Goal: Task Accomplishment & Management: Manage account settings

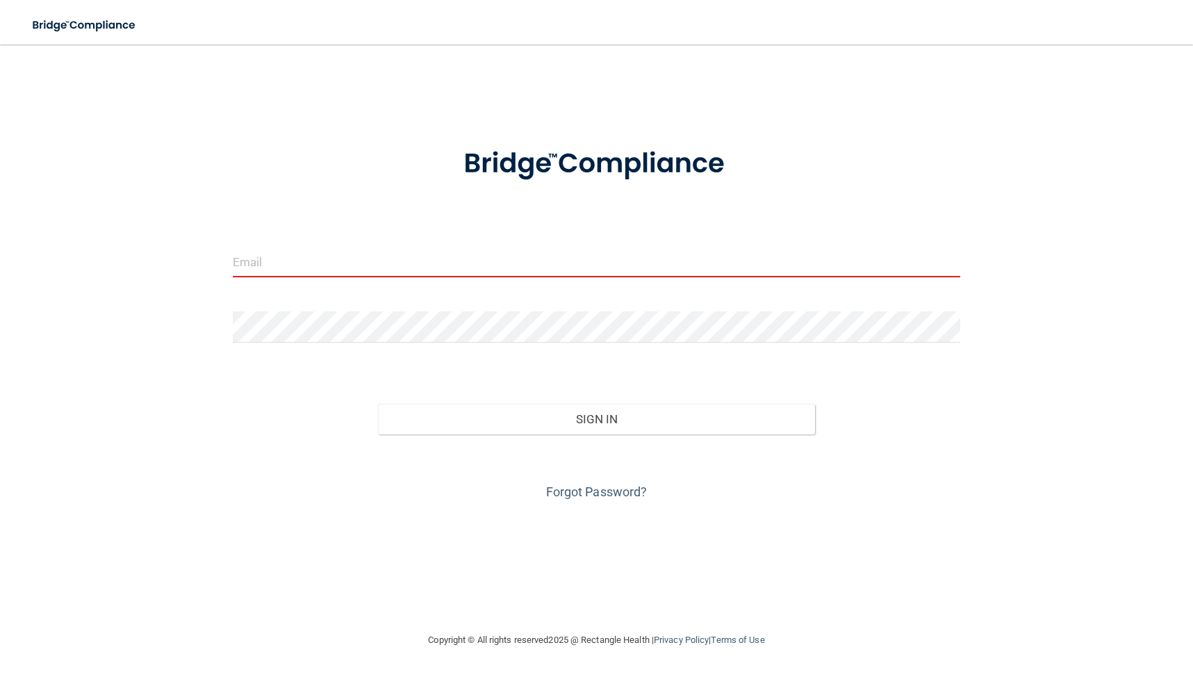
type input "[EMAIL_ADDRESS][DOMAIN_NAME]"
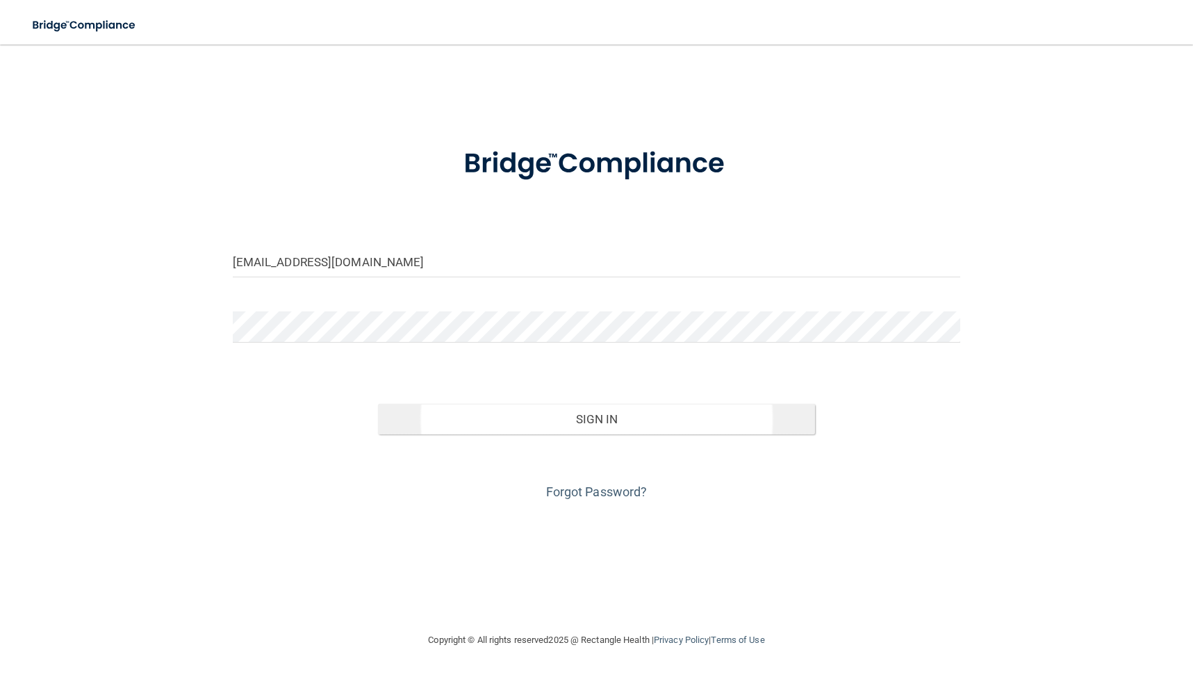
click at [542, 414] on button "Sign In" at bounding box center [596, 419] width 437 height 31
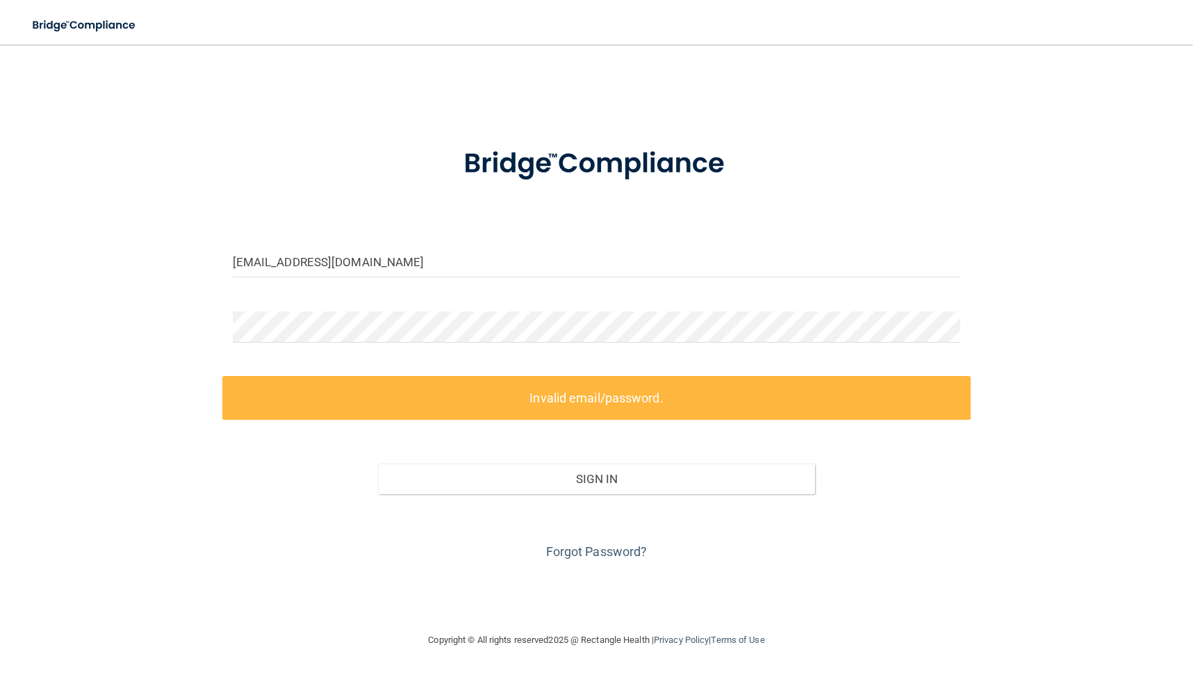
click at [542, 402] on label "Invalid email/password." at bounding box center [596, 398] width 749 height 44
click at [590, 484] on button "Sign In" at bounding box center [596, 478] width 437 height 31
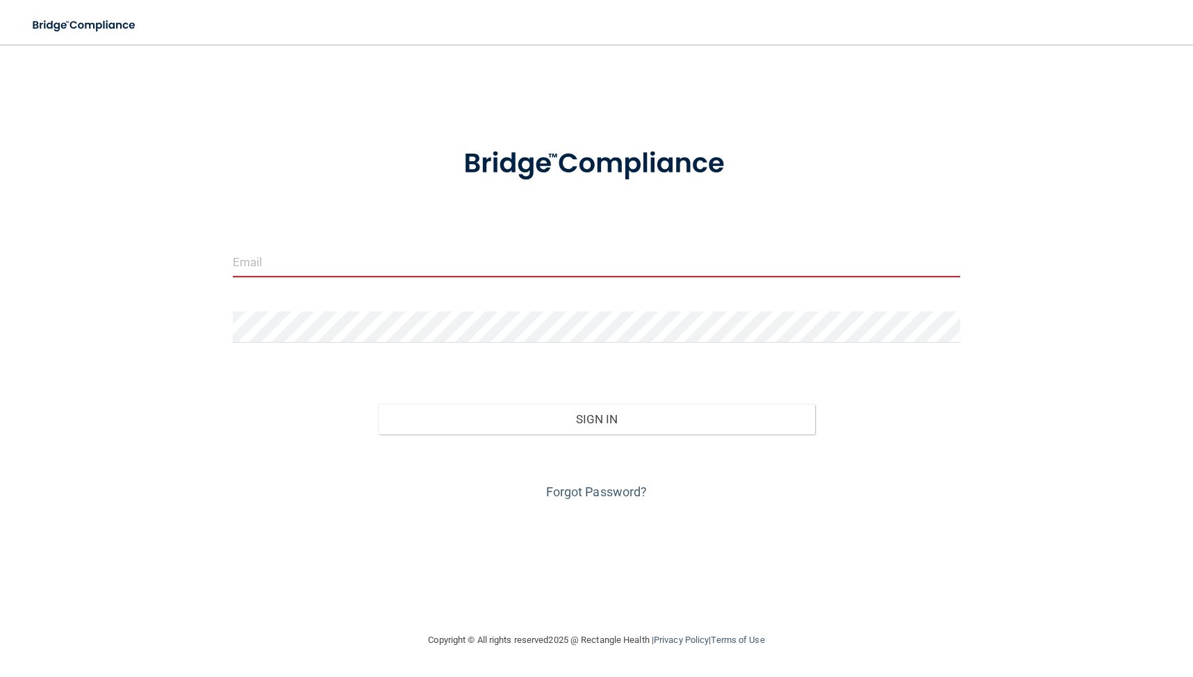
type input "[EMAIL_ADDRESS][DOMAIN_NAME]"
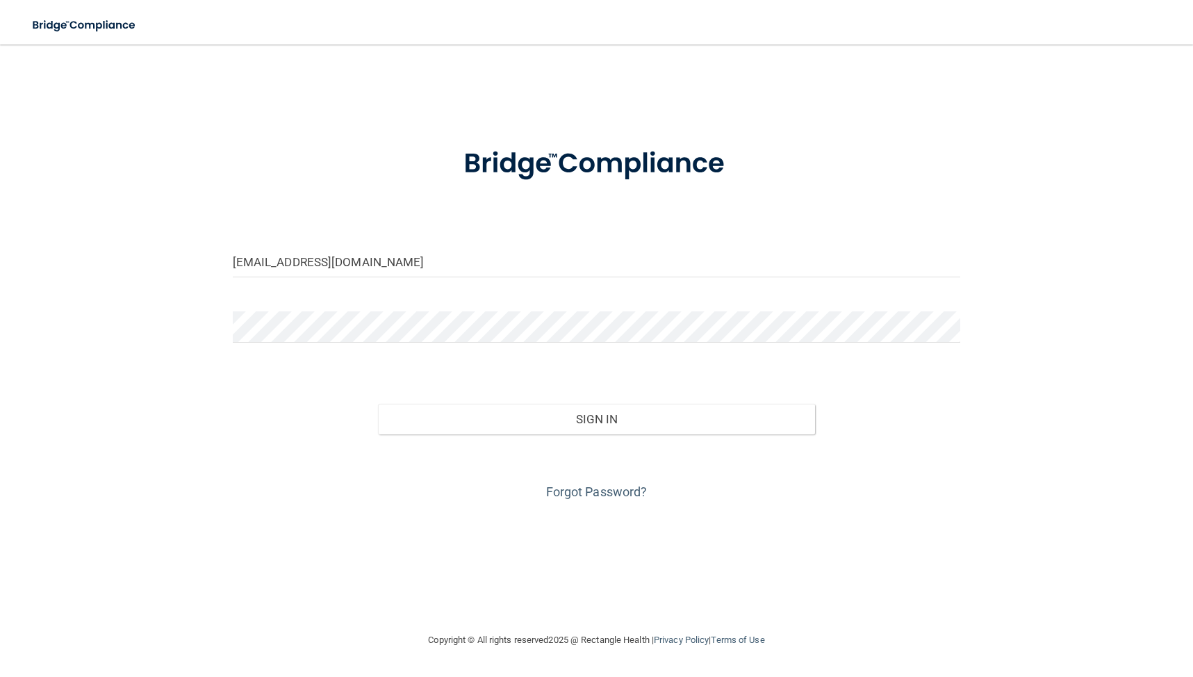
click at [966, 316] on div at bounding box center [596, 332] width 749 height 42
click at [719, 416] on button "Sign In" at bounding box center [596, 419] width 437 height 31
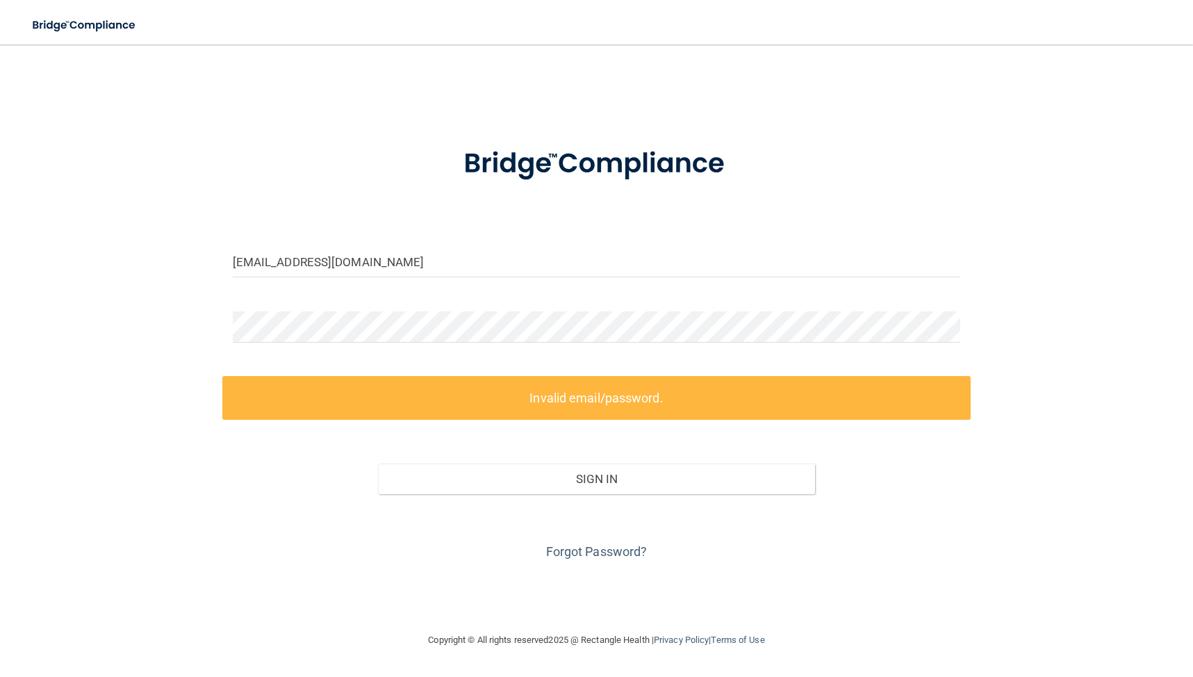
click at [695, 399] on label "Invalid email/password." at bounding box center [596, 398] width 749 height 44
click at [615, 397] on label "Invalid email/password." at bounding box center [596, 398] width 749 height 44
click at [596, 554] on link "Forgot Password?" at bounding box center [596, 551] width 101 height 15
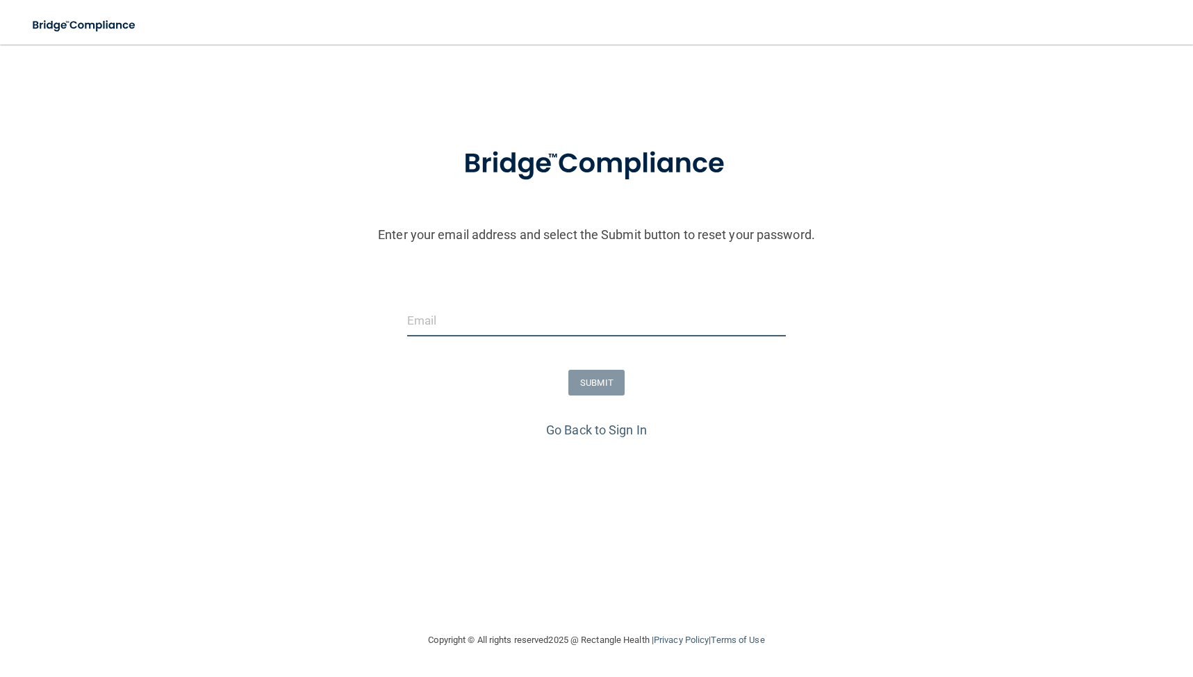
click at [556, 311] on input "email" at bounding box center [596, 320] width 379 height 31
type input "[EMAIL_ADDRESS][DOMAIN_NAME]"
click at [562, 423] on link "Go Back to Sign In" at bounding box center [596, 429] width 101 height 15
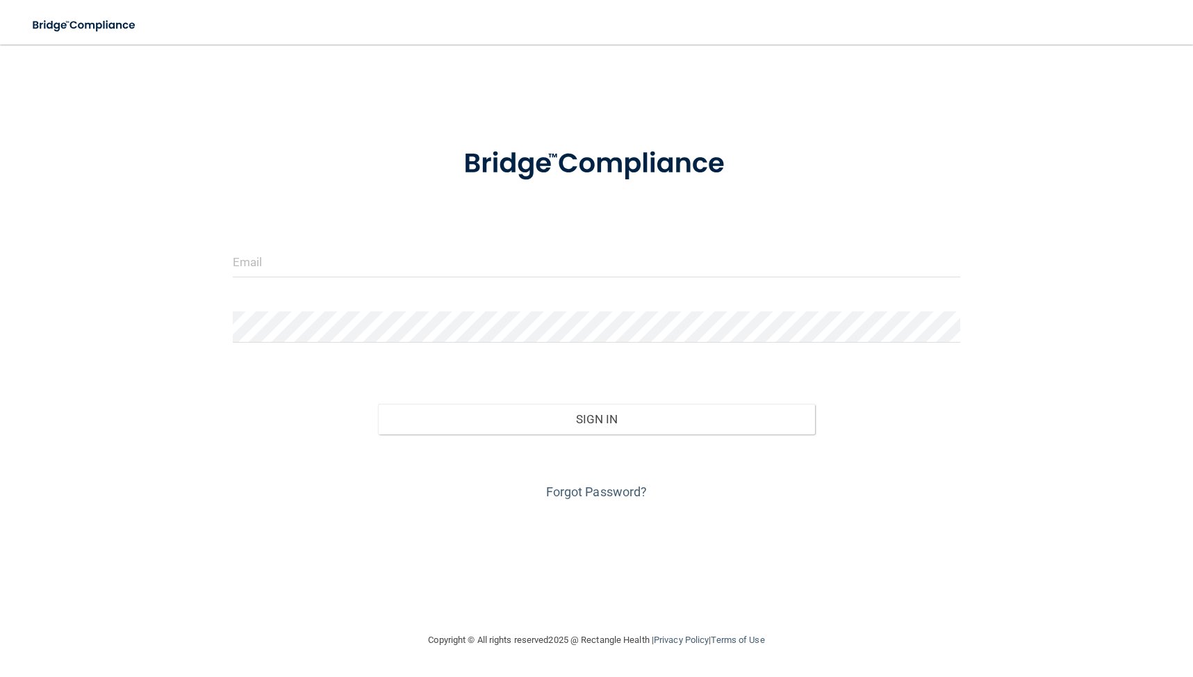
click at [520, 272] on input "email" at bounding box center [597, 261] width 728 height 31
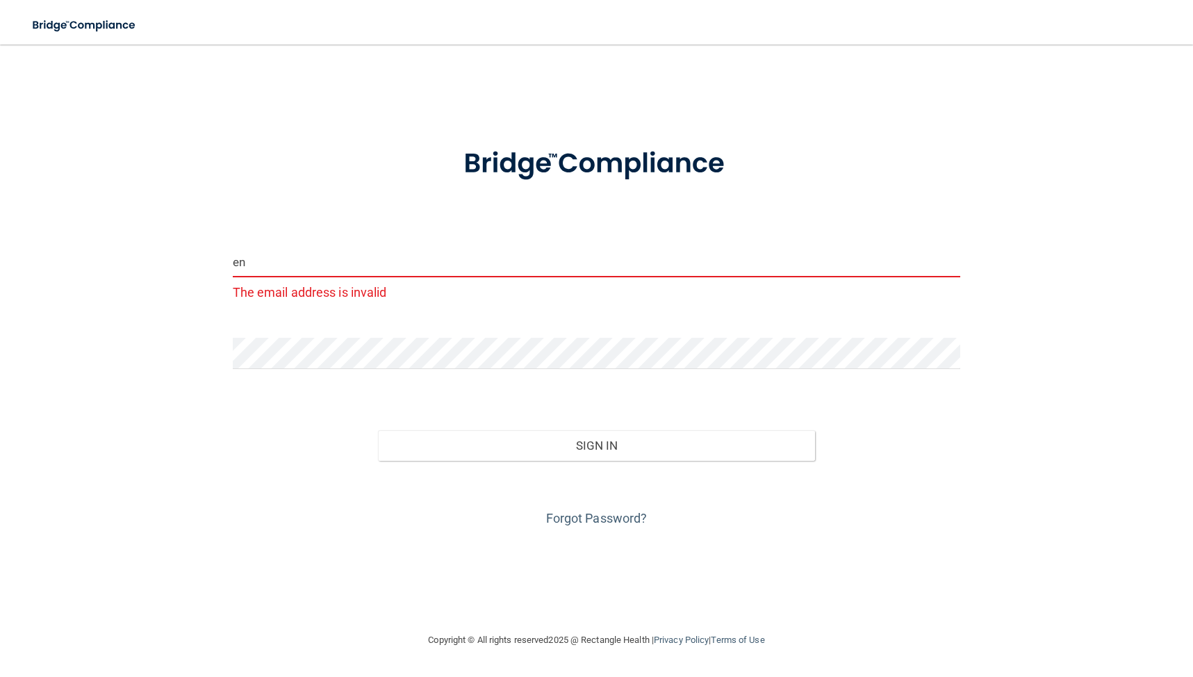
type input "[EMAIL_ADDRESS][DOMAIN_NAME]"
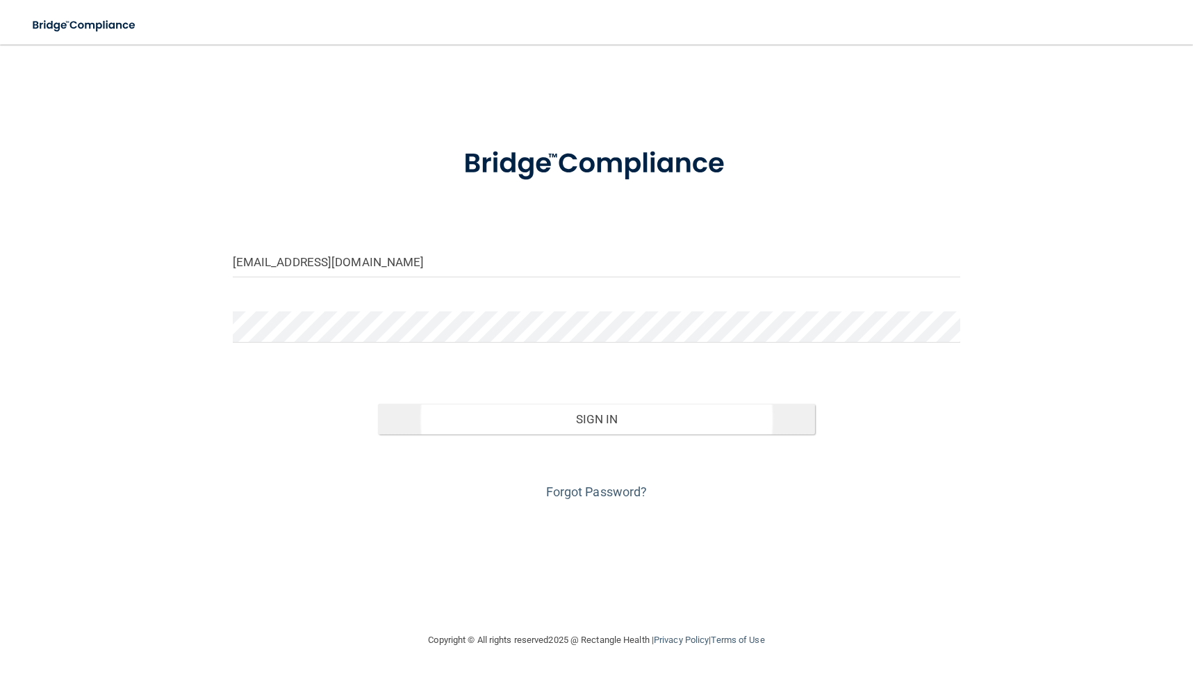
click at [581, 417] on button "Sign In" at bounding box center [596, 419] width 437 height 31
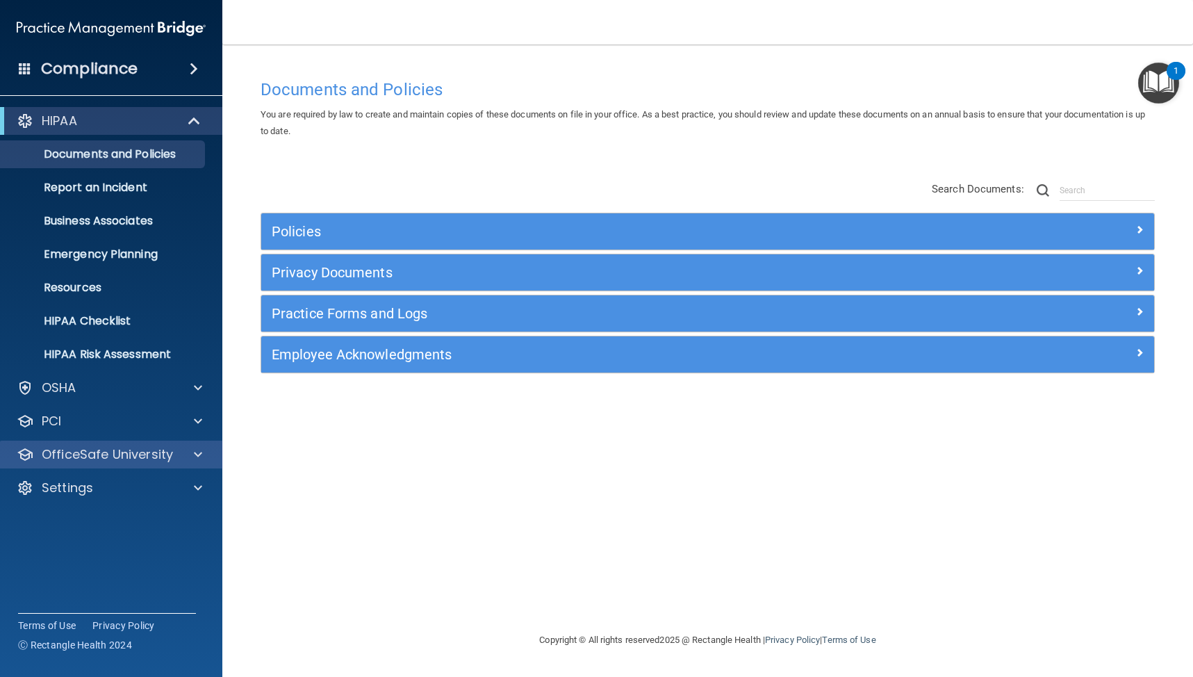
click at [149, 455] on p "OfficeSafe University" at bounding box center [107, 454] width 131 height 17
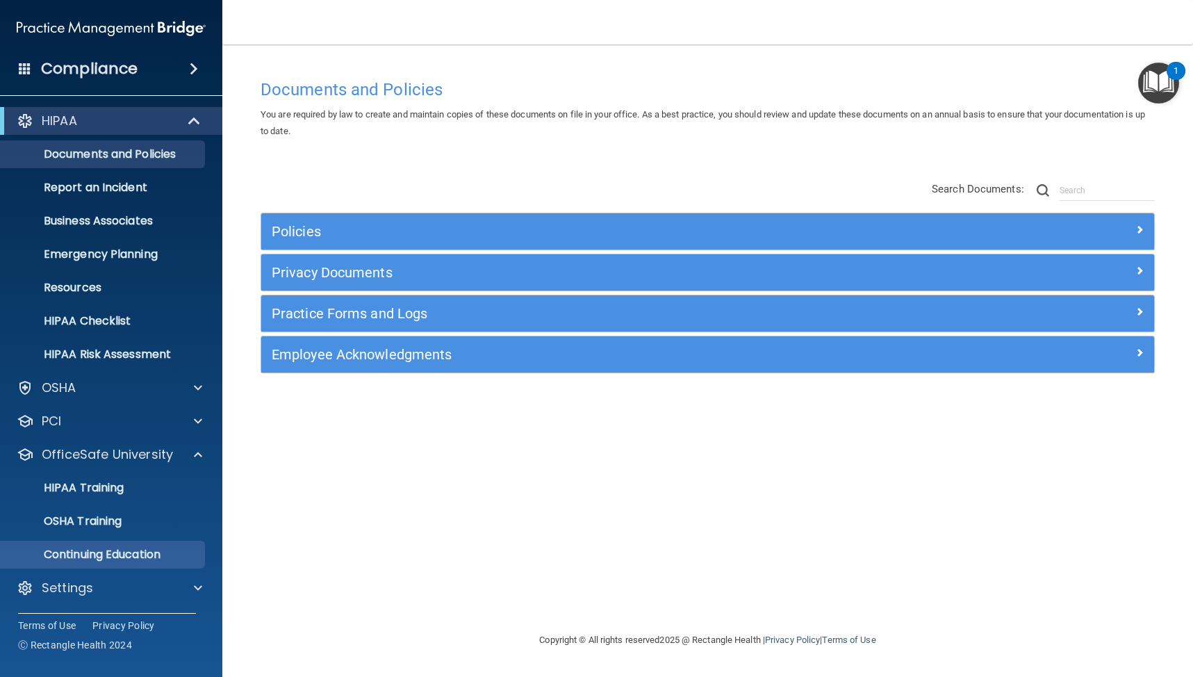
click at [133, 561] on p "Continuing Education" at bounding box center [104, 554] width 190 height 14
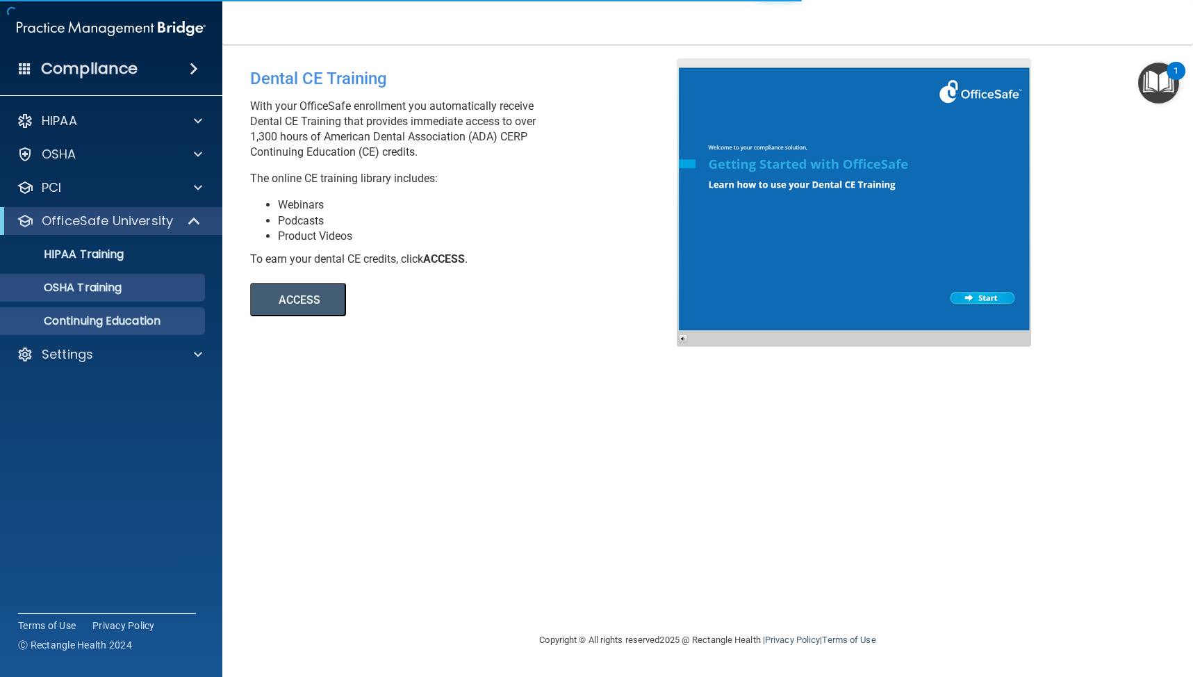
click at [110, 294] on p "OSHA Training" at bounding box center [65, 288] width 113 height 14
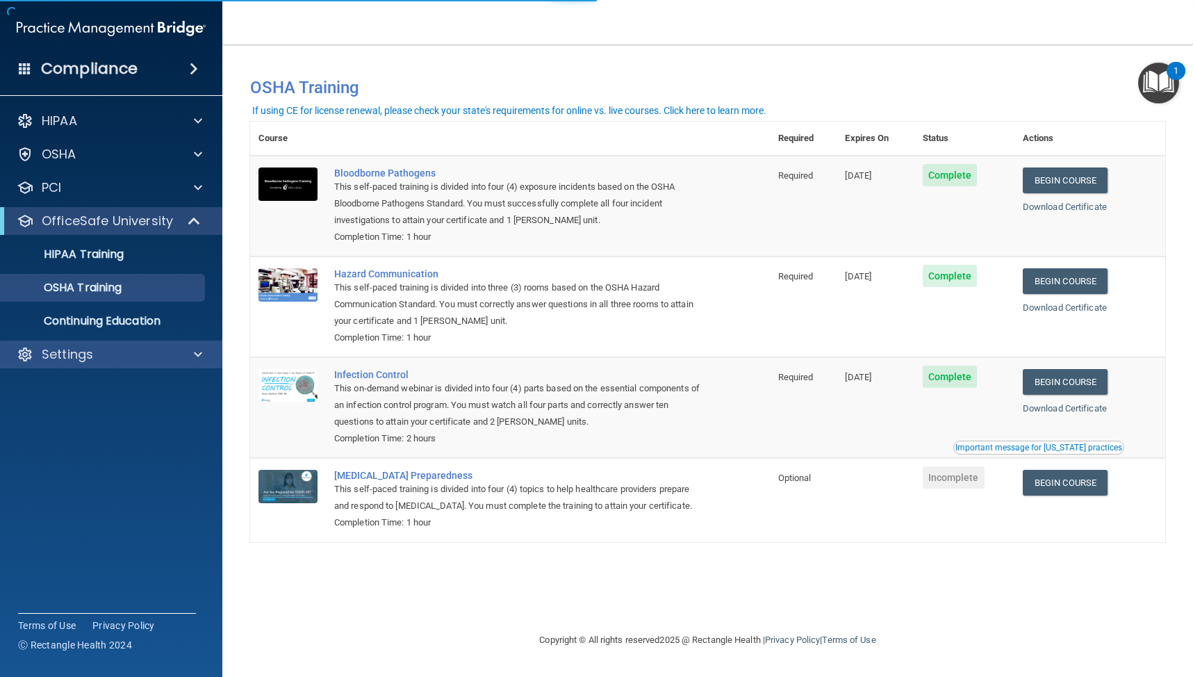
click at [105, 346] on div "Settings" at bounding box center [92, 354] width 172 height 17
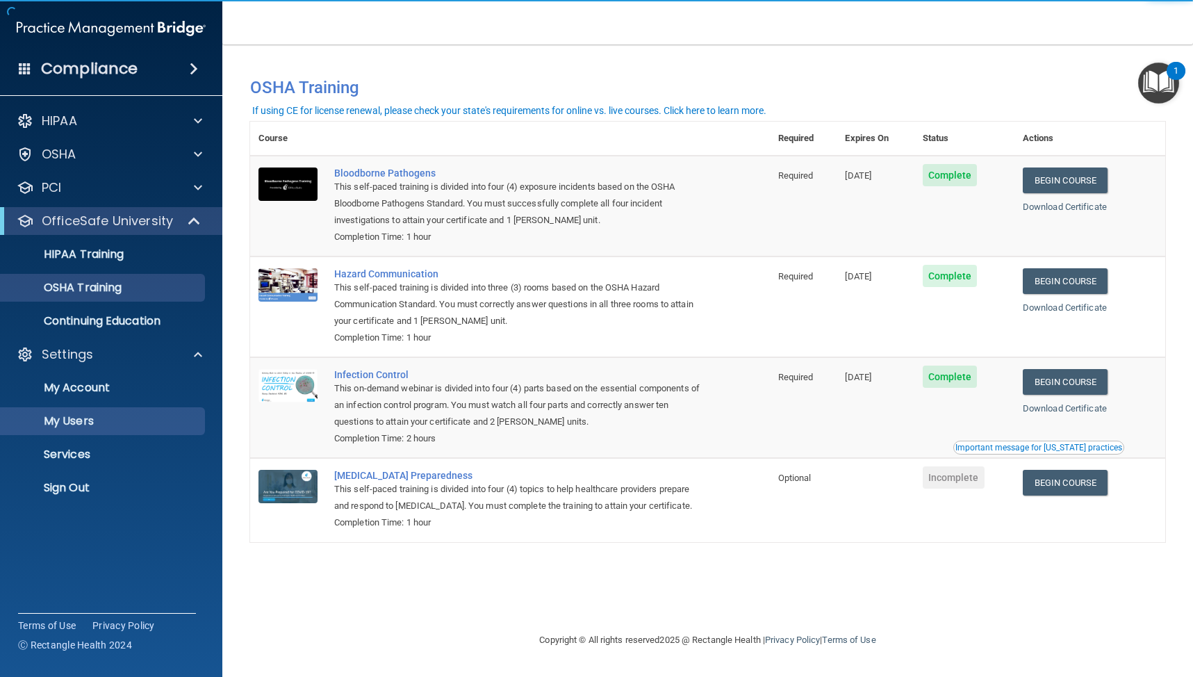
click at [103, 419] on p "My Users" at bounding box center [104, 421] width 190 height 14
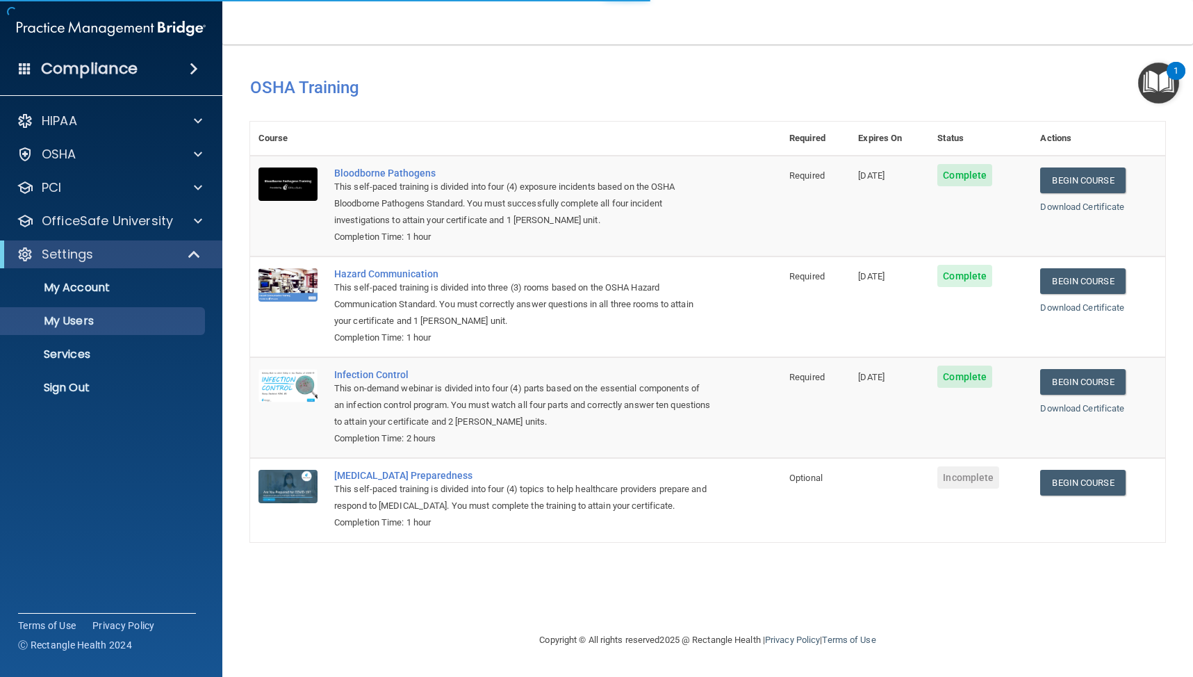
select select "20"
